Goal: Information Seeking & Learning: Check status

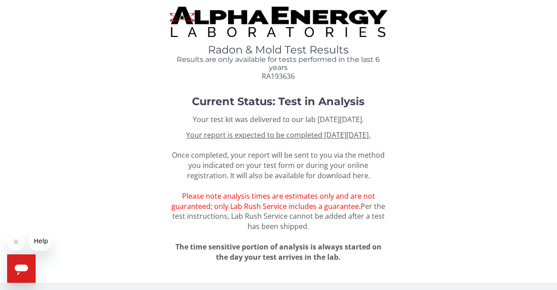
scroll to position [12, 0]
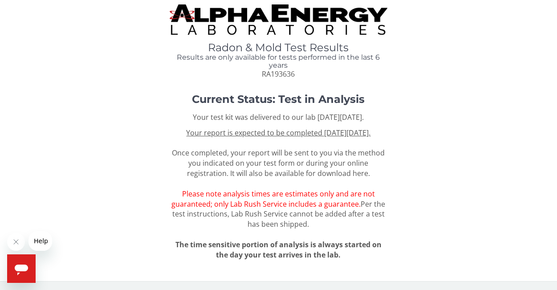
click at [316, 128] on u "Your report is expected to be completed [DATE][DATE]." at bounding box center [278, 133] width 184 height 10
click at [277, 132] on u "Your report is expected to be completed [DATE][DATE]." at bounding box center [278, 133] width 184 height 10
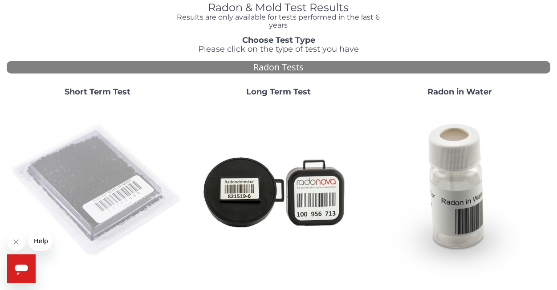
click at [87, 194] on img at bounding box center [97, 191] width 174 height 174
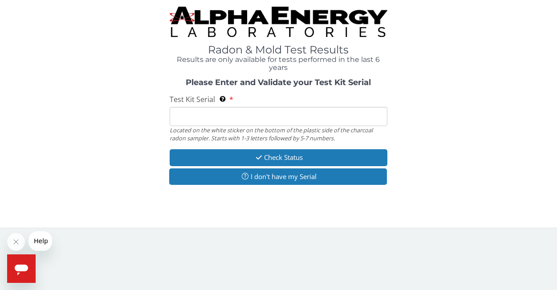
click at [201, 122] on input "Test Kit Serial Located on the white sticker on the bottom of the plastic side …" at bounding box center [278, 116] width 217 height 19
paste input "RA193636"
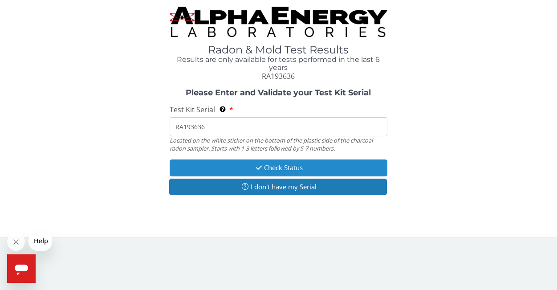
type input "RA193636"
click at [275, 168] on button "Check Status" at bounding box center [278, 167] width 217 height 16
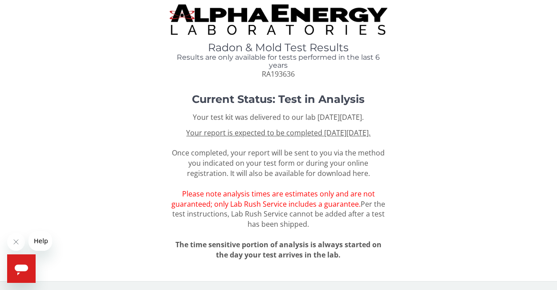
scroll to position [12, 0]
click at [182, 195] on div "Your test kit was delivered to our lab on Tuesday, July 15th 2025. Your report …" at bounding box center [278, 185] width 217 height 147
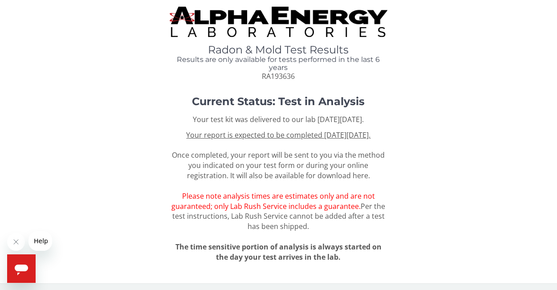
click at [360, 63] on h4 "Results are only available for tests performed in the last 6 years" at bounding box center [278, 64] width 217 height 16
